Goal: Communication & Community: Connect with others

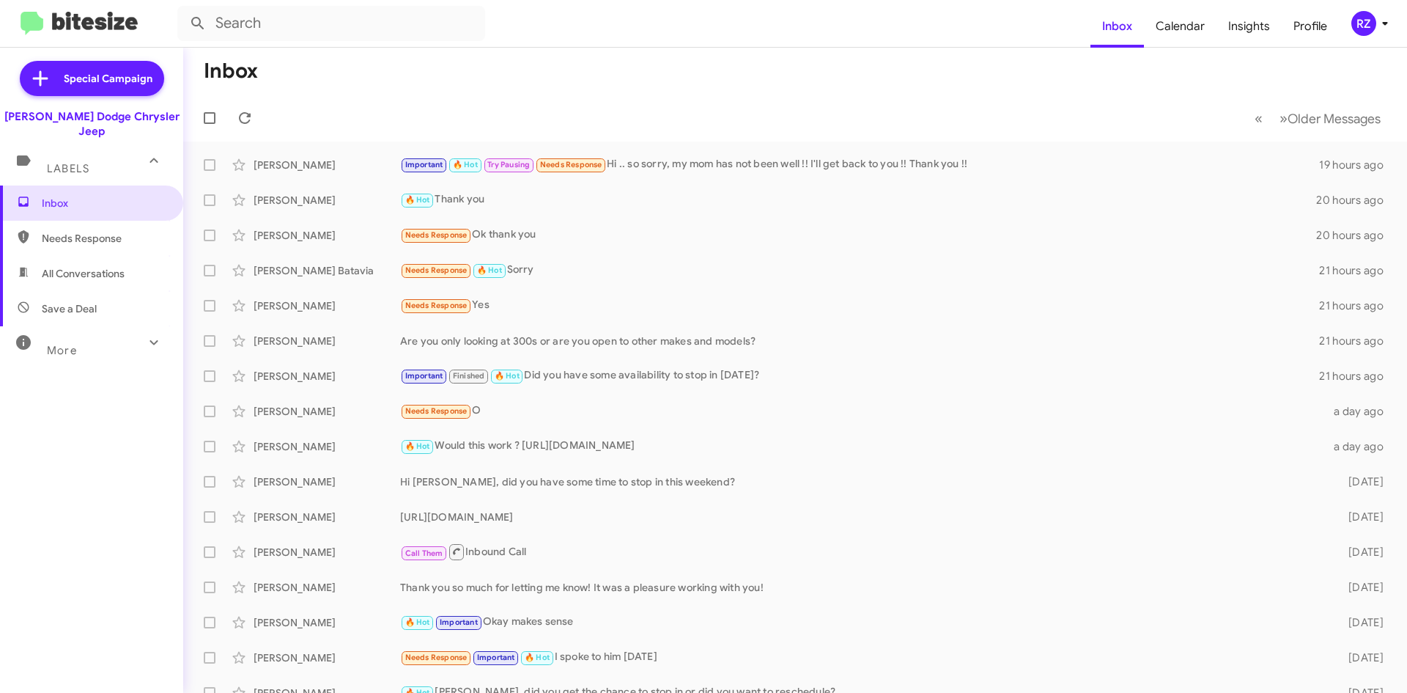
click at [145, 333] on icon at bounding box center [154, 342] width 18 height 18
click at [145, 339] on icon at bounding box center [154, 348] width 18 height 18
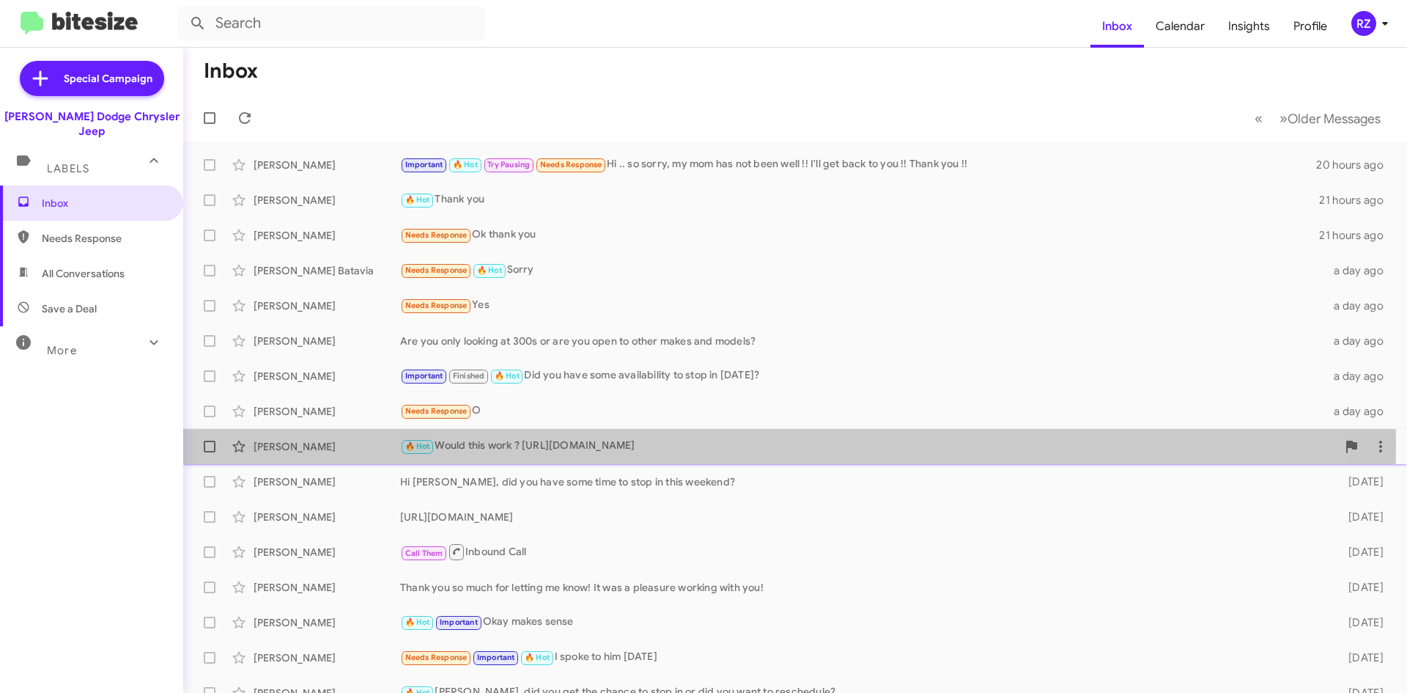
click at [348, 443] on div "[PERSON_NAME]" at bounding box center [327, 446] width 147 height 15
